Goal: Task Accomplishment & Management: Manage account settings

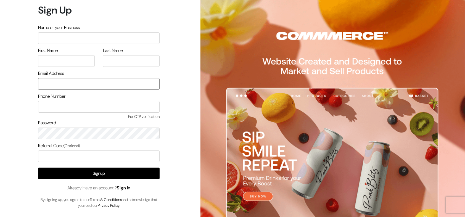
type input "[EMAIL_ADDRESS][DOMAIN_NAME]"
click at [125, 186] on link "Sign In" at bounding box center [124, 188] width 14 height 6
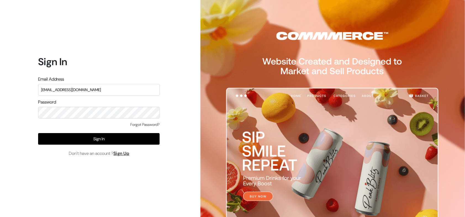
click at [82, 92] on input "nirmal@outdoinc.com" at bounding box center [99, 90] width 122 height 12
type input "demo@outdocart.in"
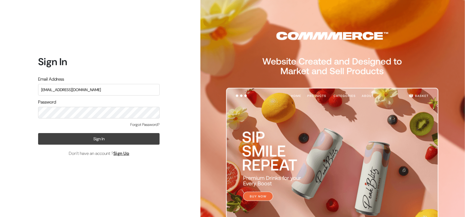
click at [131, 141] on button "Sign In" at bounding box center [99, 139] width 122 height 12
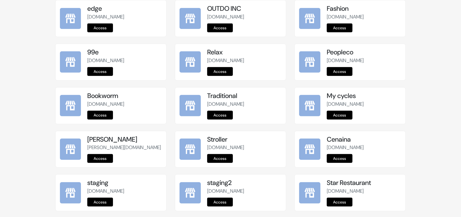
scroll to position [530, 0]
